Goal: Information Seeking & Learning: Learn about a topic

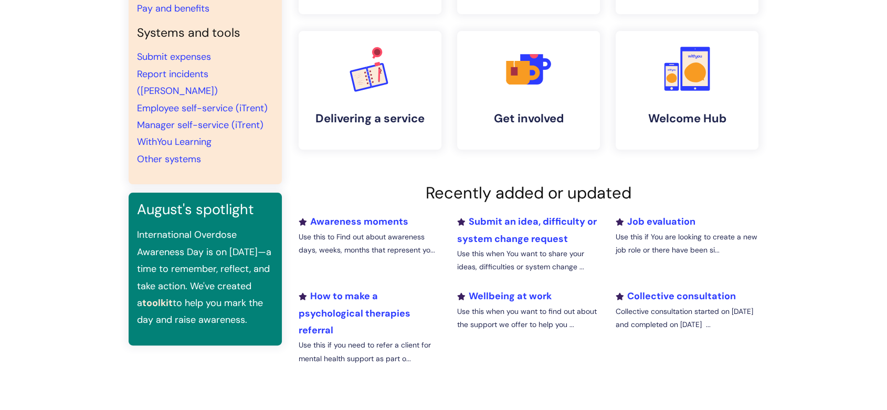
scroll to position [291, 0]
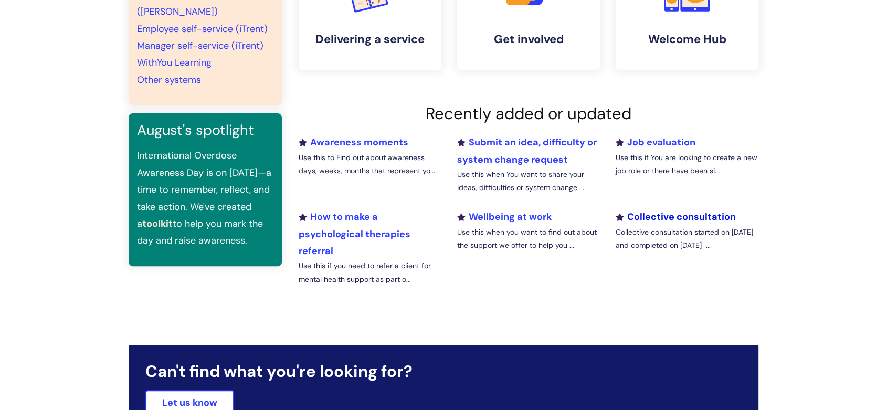
click at [693, 220] on link "Collective consultation" at bounding box center [676, 217] width 120 height 13
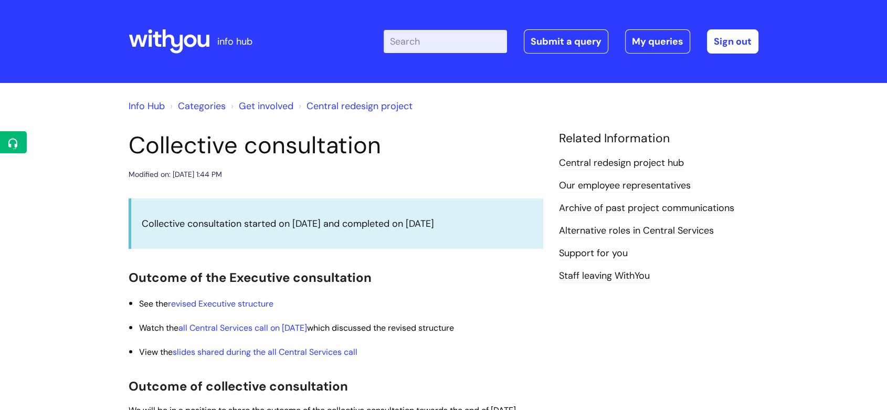
click at [650, 153] on div "Related Information Central redesign project hub Our employee representatives A…" at bounding box center [658, 207] width 199 height 153
click at [650, 160] on link "Central redesign project hub" at bounding box center [621, 163] width 125 height 14
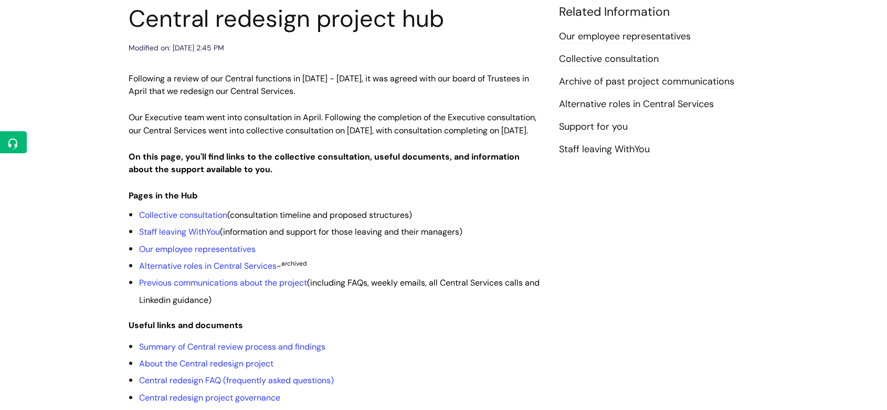
scroll to position [117, 0]
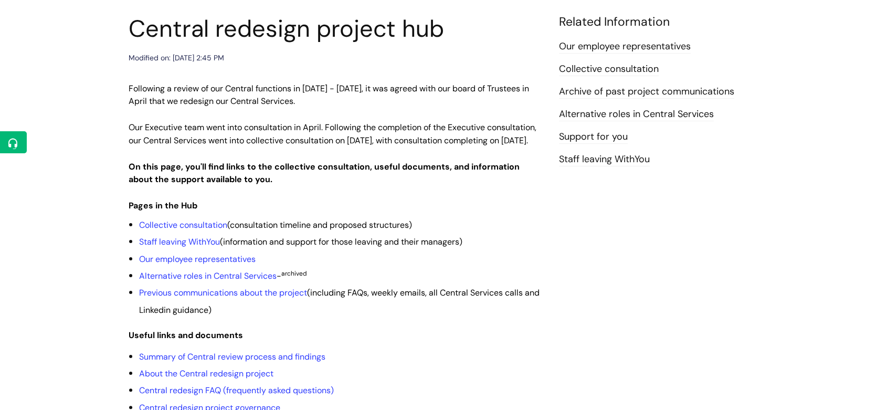
click at [613, 73] on link "Collective consultation" at bounding box center [609, 69] width 100 height 14
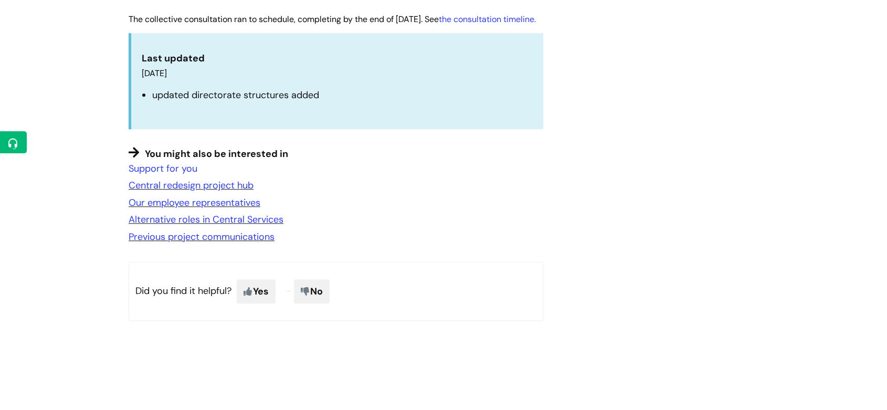
scroll to position [991, 0]
click at [254, 242] on link "Previous project communications" at bounding box center [202, 235] width 146 height 13
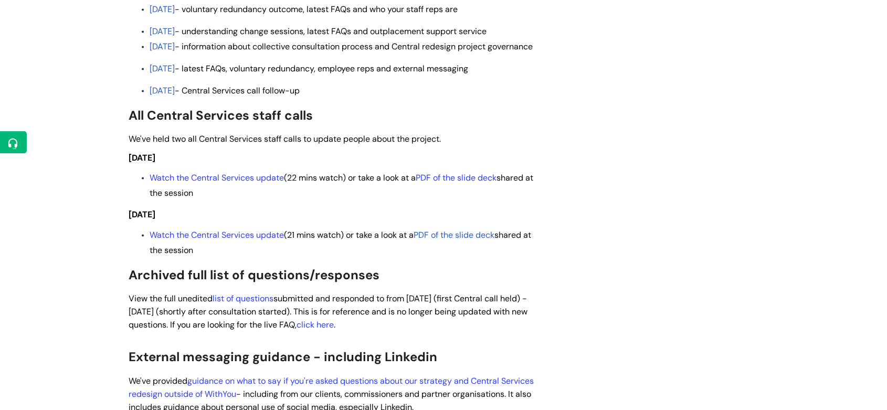
scroll to position [2275, 0]
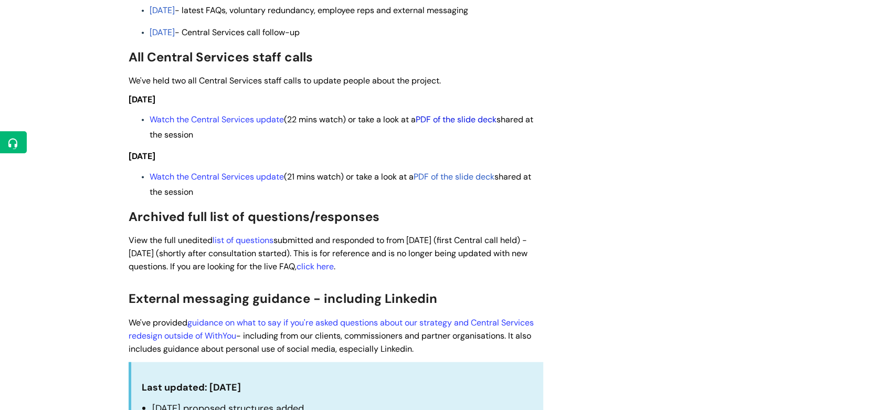
click at [466, 125] on link "PDF of the slide deck" at bounding box center [456, 119] width 81 height 11
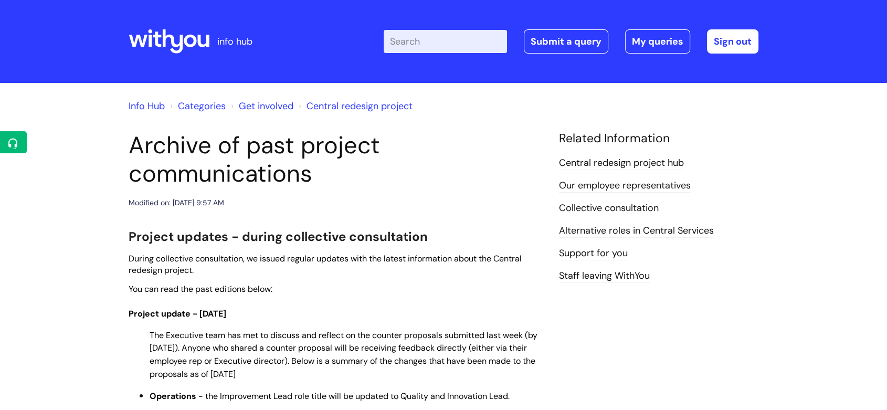
click at [628, 184] on link "Our employee representatives" at bounding box center [625, 186] width 132 height 14
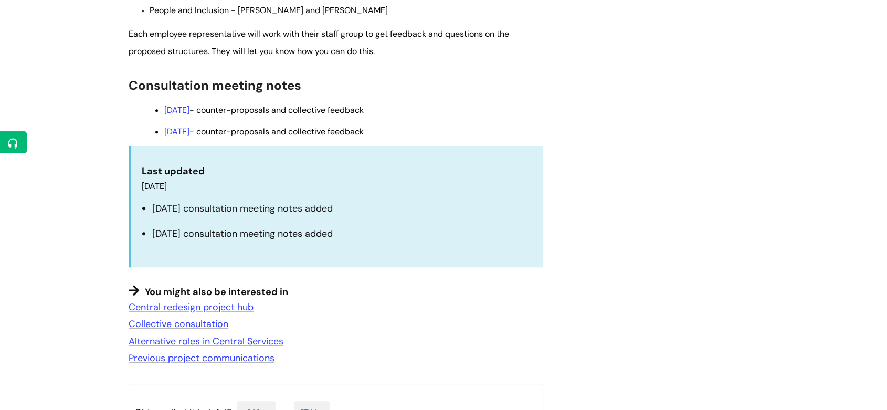
scroll to position [875, 0]
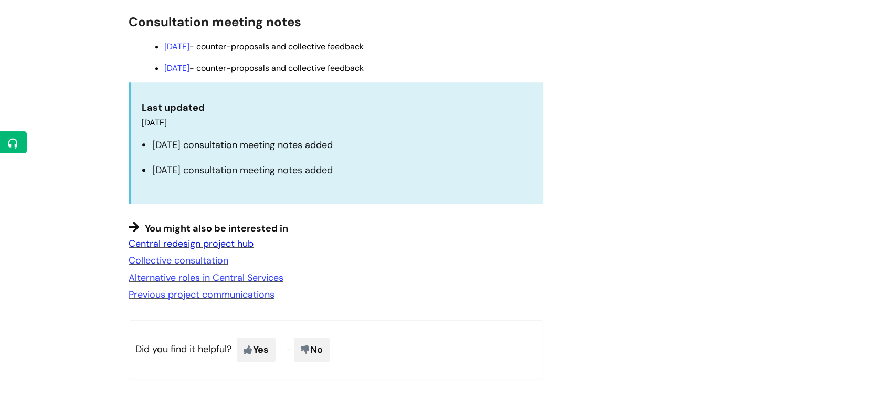
click at [225, 243] on link "Central redesign project hub" at bounding box center [191, 243] width 125 height 13
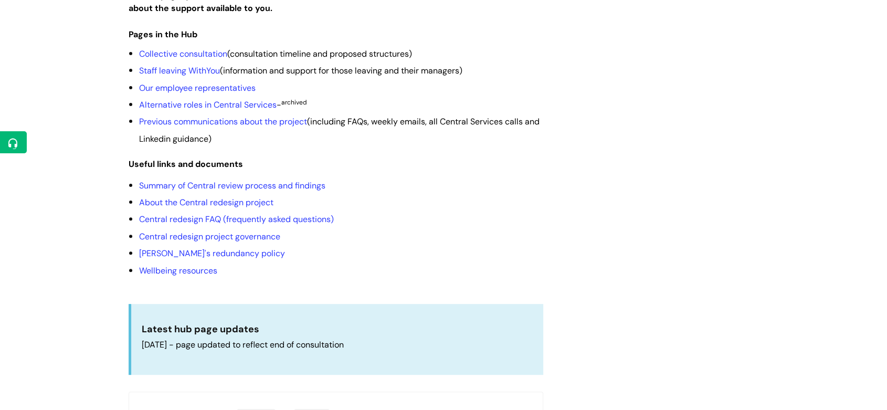
scroll to position [291, 0]
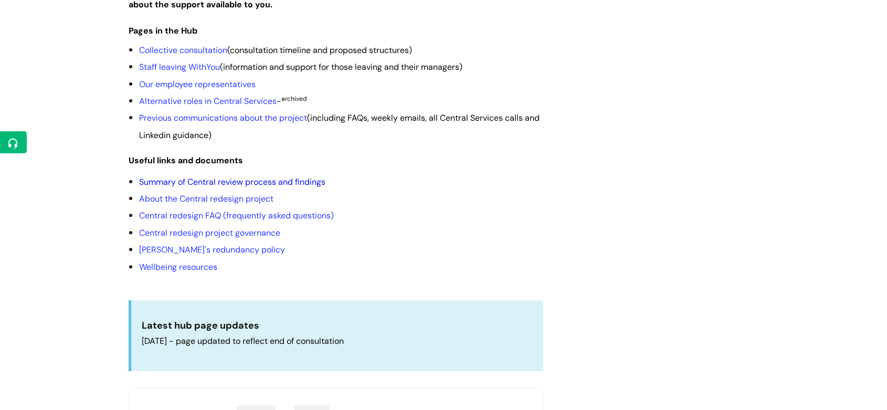
click at [287, 187] on link "Summary of Central review process and findings" at bounding box center [232, 181] width 186 height 11
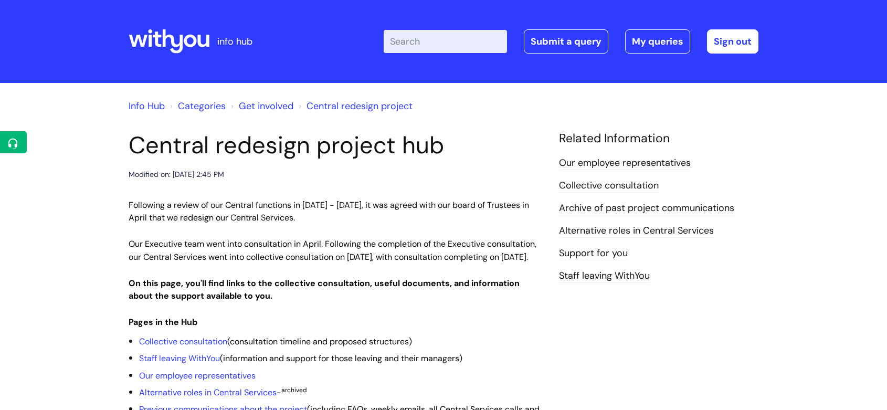
scroll to position [291, 0]
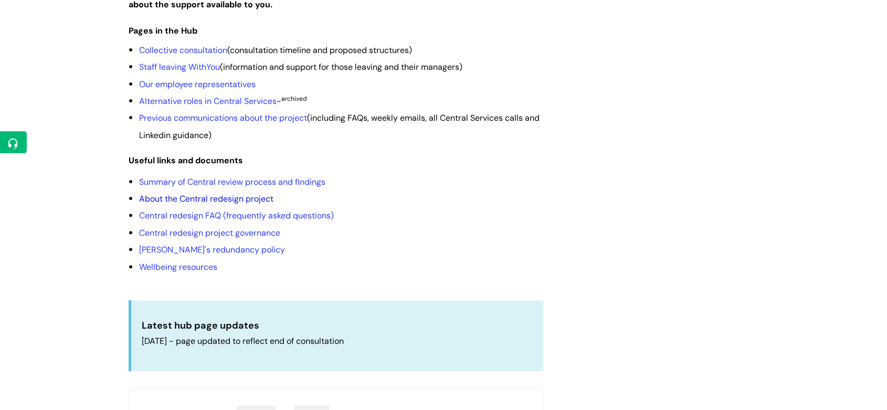
click at [207, 204] on link "About the Central redesign project" at bounding box center [206, 198] width 134 height 11
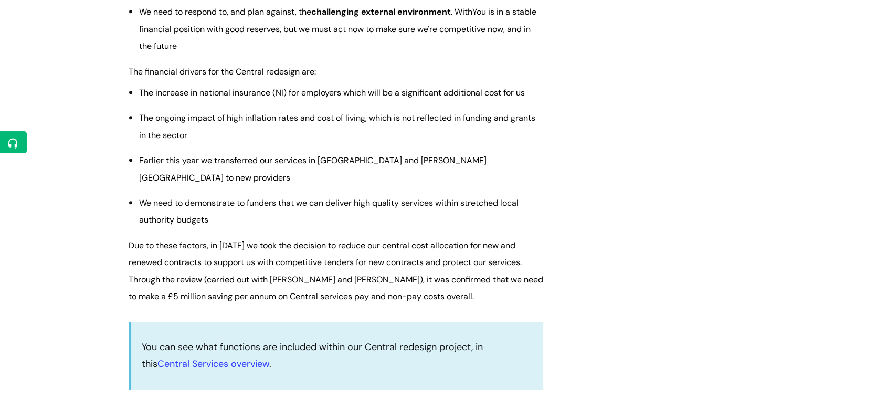
scroll to position [1167, 0]
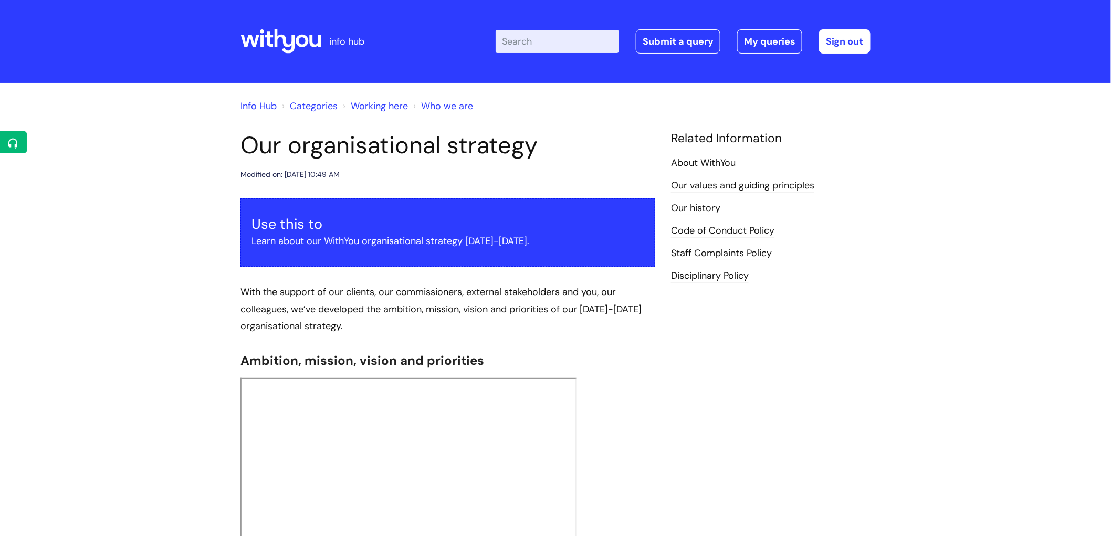
click at [339, 149] on h1 "Our organisational strategy" at bounding box center [447, 145] width 415 height 28
